Goal: Entertainment & Leisure: Consume media (video, audio)

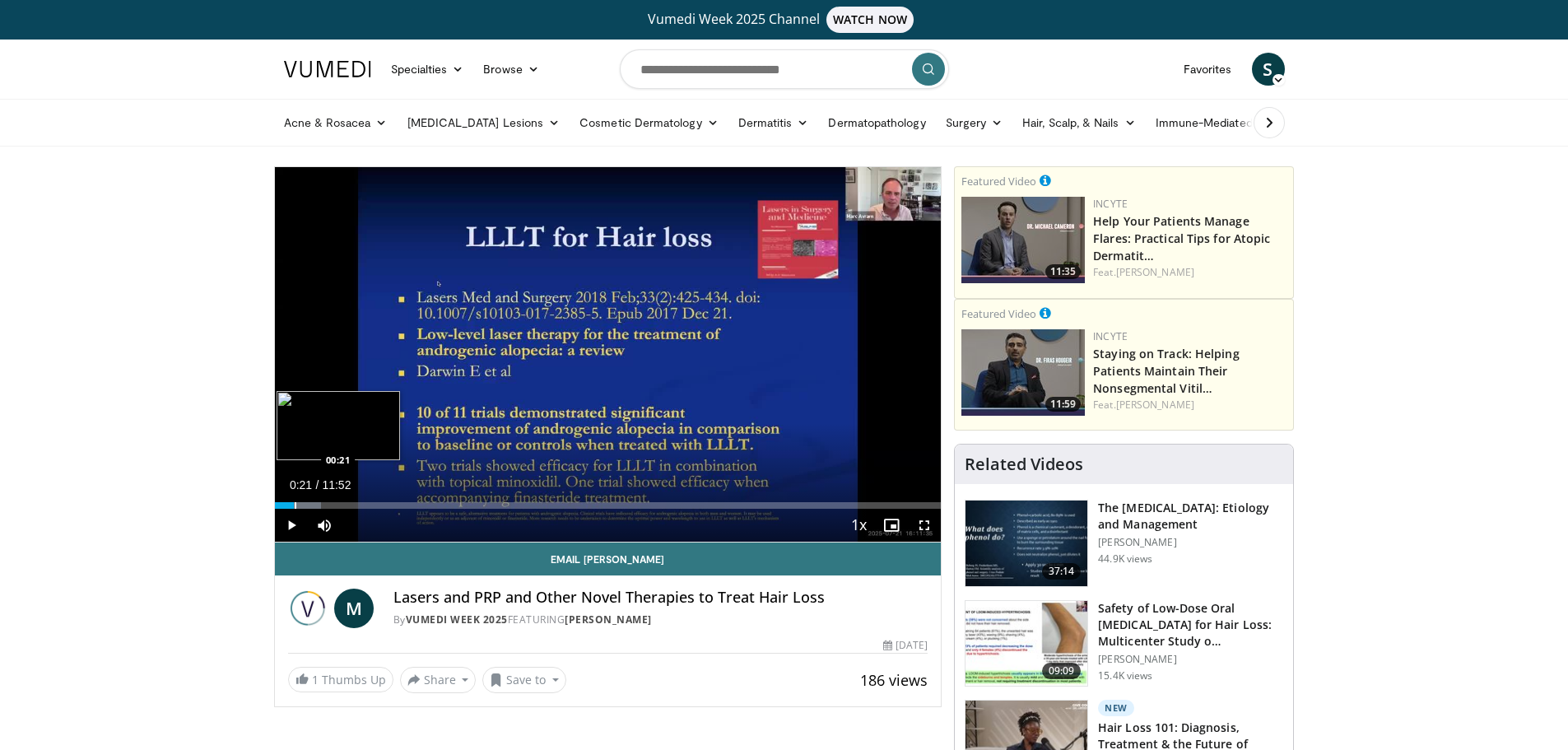
click at [295, 507] on div "Progress Bar" at bounding box center [296, 505] width 2 height 7
click at [305, 505] on div "Progress Bar" at bounding box center [306, 505] width 2 height 7
click at [297, 529] on span "Video Player" at bounding box center [291, 525] width 33 height 33
click at [297, 521] on span "Video Player" at bounding box center [291, 525] width 33 height 33
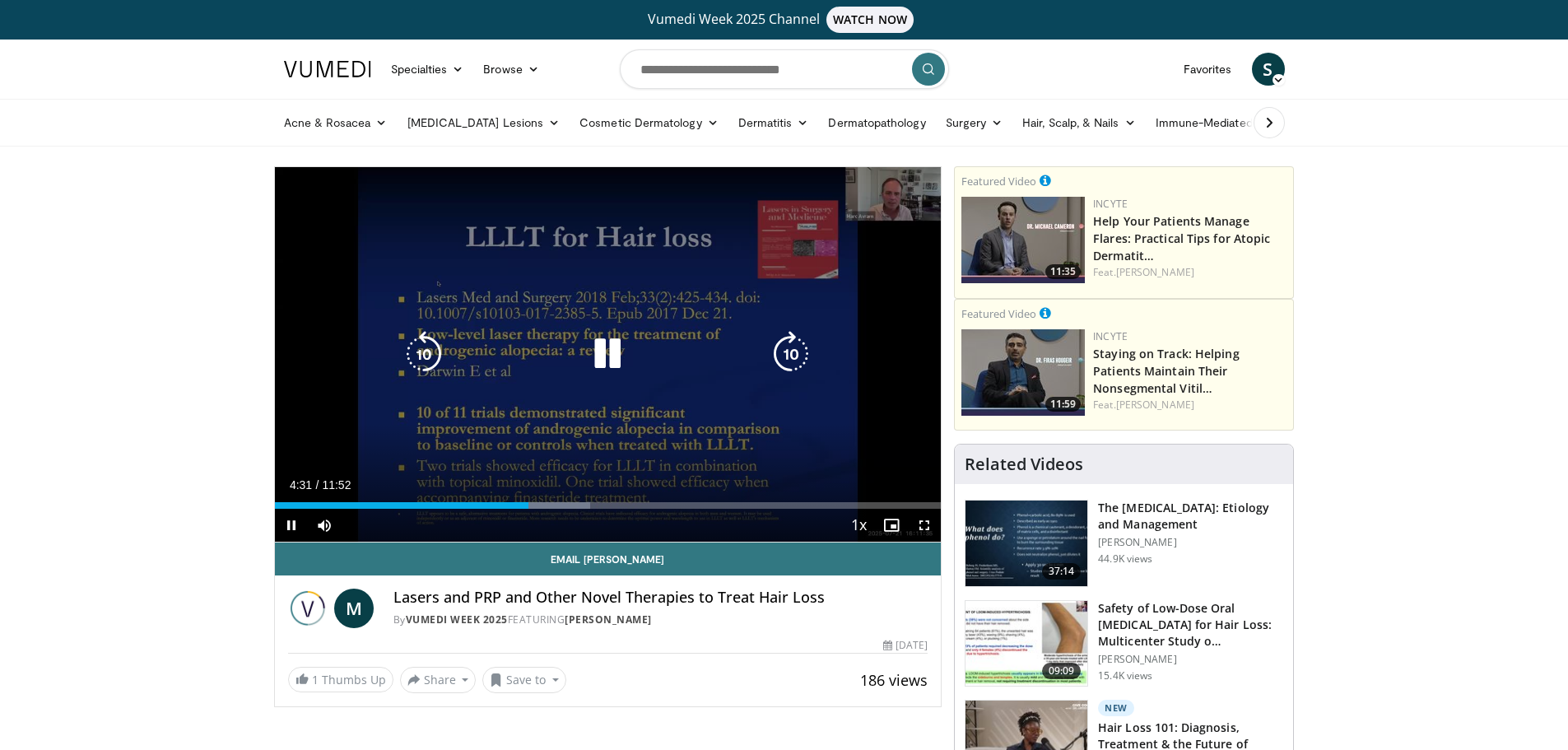
click at [619, 355] on icon "Video Player" at bounding box center [607, 354] width 46 height 46
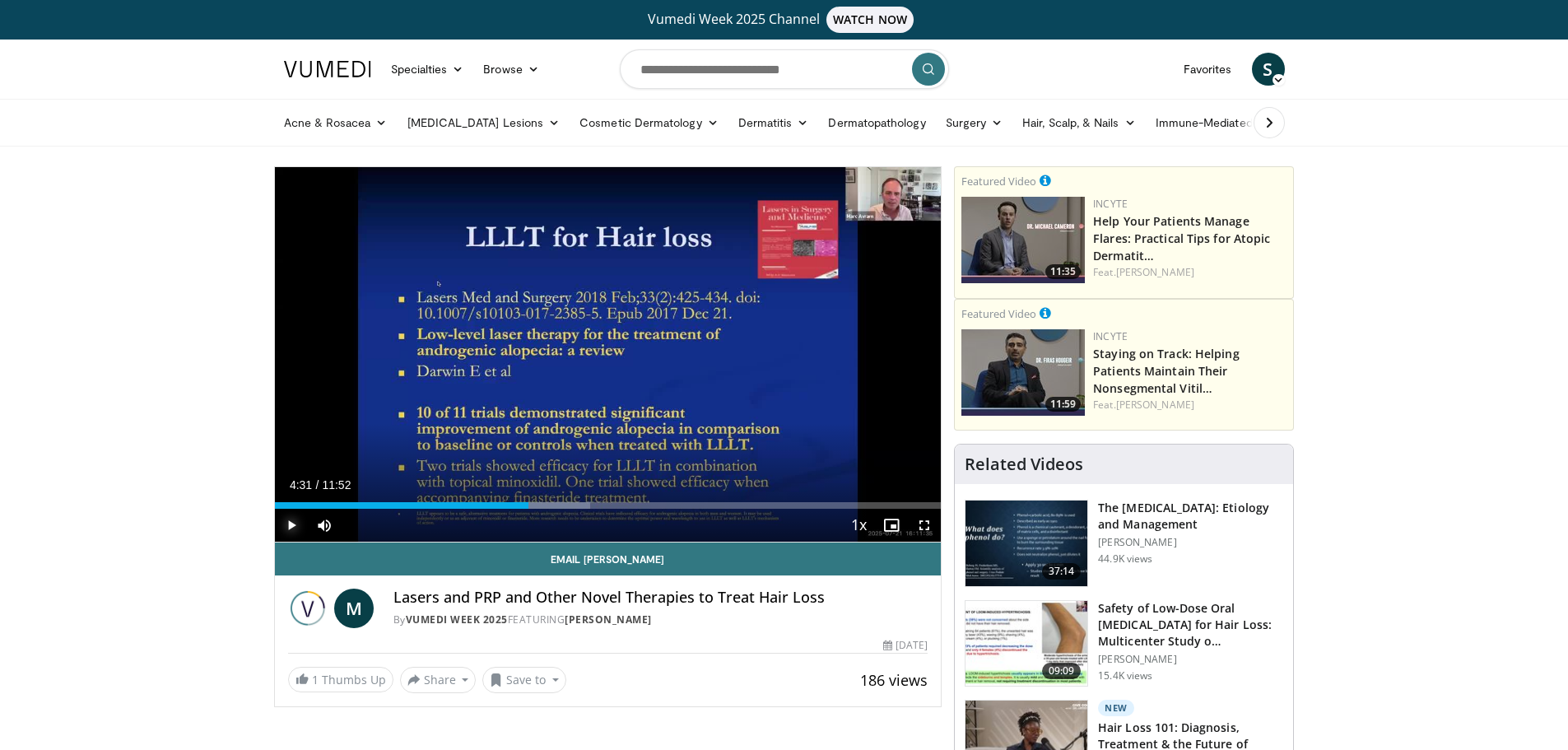
click at [293, 526] on span "Video Player" at bounding box center [291, 525] width 33 height 33
click at [291, 527] on span "Video Player" at bounding box center [291, 525] width 33 height 33
click at [291, 523] on span "Video Player" at bounding box center [291, 525] width 33 height 33
click at [296, 523] on span "Video Player" at bounding box center [291, 525] width 33 height 33
